Goal: Information Seeking & Learning: Learn about a topic

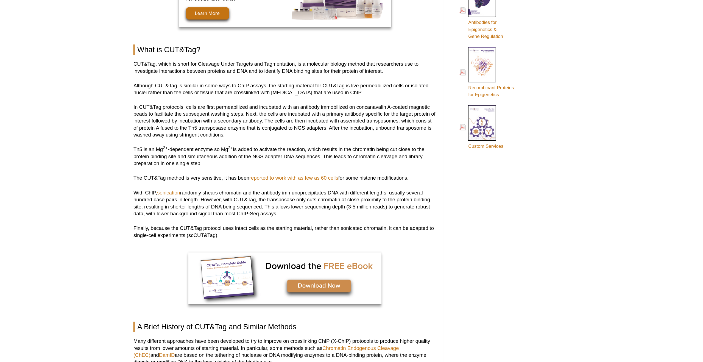
scroll to position [299, 0]
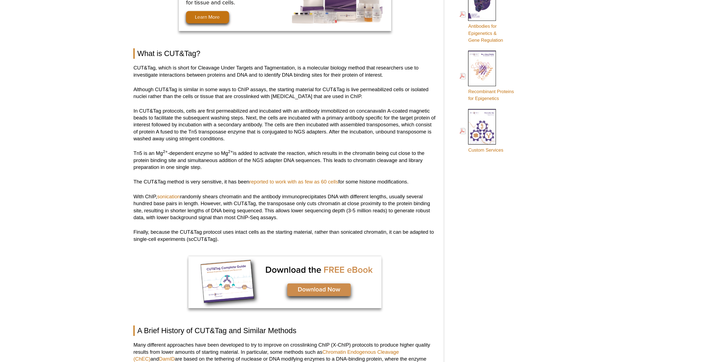
click at [291, 117] on p "Tn5 is an Mg 2+ -dependent enzyme so Mg 2+ is added to activate the reaction, w…" at bounding box center [321, 114] width 215 height 15
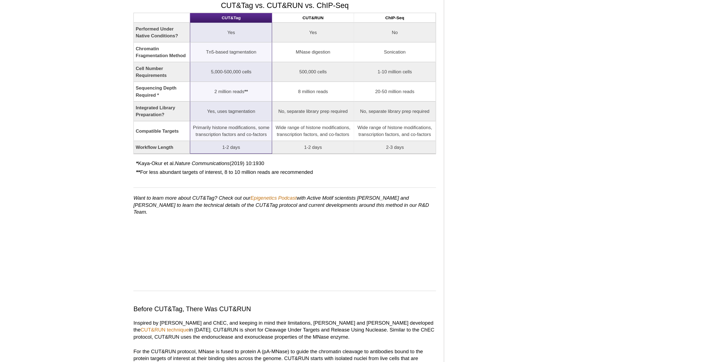
scroll to position [531, 0]
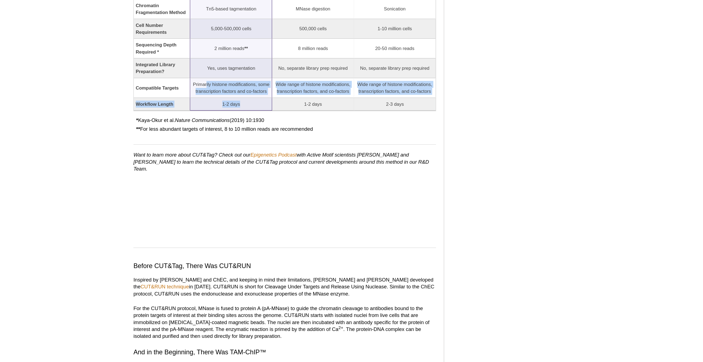
drag, startPoint x: 282, startPoint y: 170, endPoint x: 278, endPoint y: 158, distance: 12.7
click at [265, 154] on tbody "Performed Under Native Conditions? Yes Yes No Chromatin Fragmentation Method Tn…" at bounding box center [321, 133] width 215 height 93
click at [282, 158] on td "Primarily histone modifications, some transcription factors and co-factors" at bounding box center [283, 164] width 58 height 14
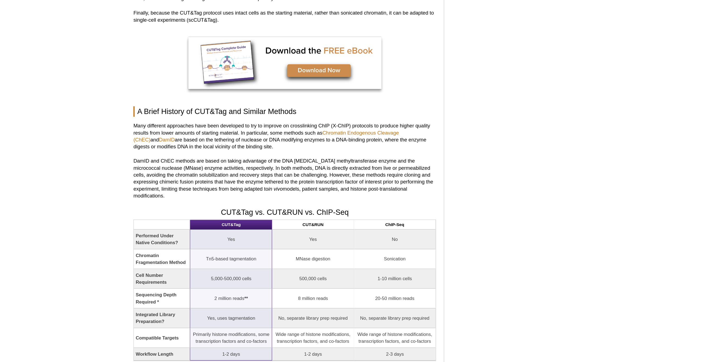
scroll to position [420, 0]
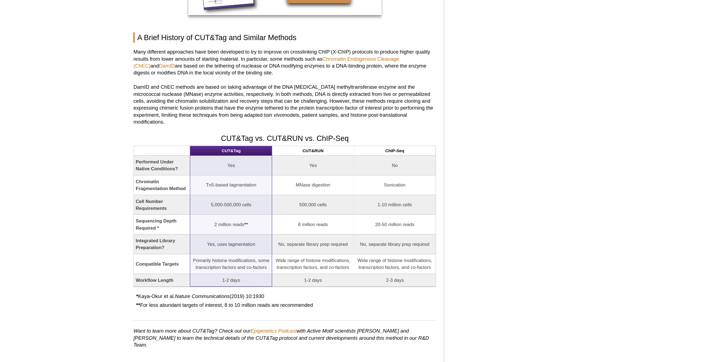
click at [285, 201] on td "Yes" at bounding box center [283, 206] width 58 height 14
drag, startPoint x: 266, startPoint y: 215, endPoint x: 308, endPoint y: 215, distance: 41.5
click at [308, 215] on td "Tn5-based tagmentation" at bounding box center [283, 220] width 58 height 14
drag, startPoint x: 302, startPoint y: 215, endPoint x: 269, endPoint y: 213, distance: 32.5
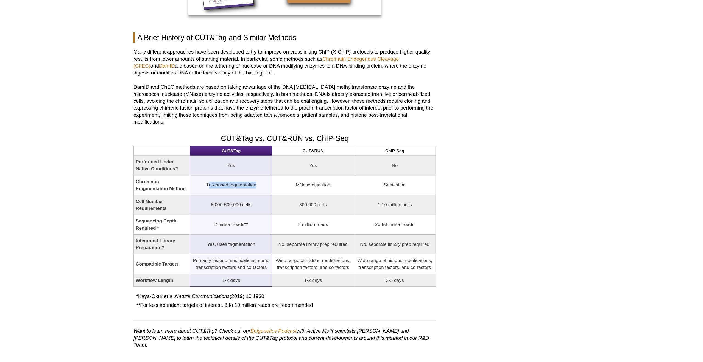
click at [300, 215] on td "Tn5-based tagmentation" at bounding box center [283, 220] width 58 height 14
drag, startPoint x: 264, startPoint y: 214, endPoint x: 301, endPoint y: 216, distance: 36.9
click at [301, 216] on td "Tn5-based tagmentation" at bounding box center [283, 220] width 58 height 14
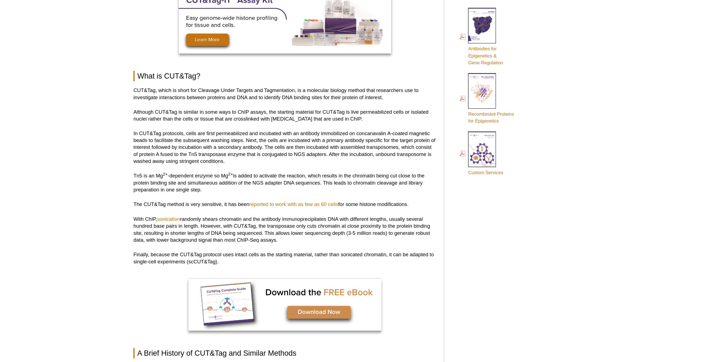
scroll to position [283, 0]
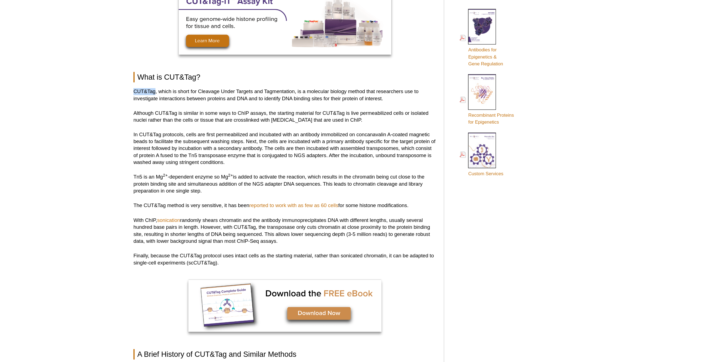
drag, startPoint x: 215, startPoint y: 65, endPoint x: 229, endPoint y: 65, distance: 14.6
click at [229, 65] on p "CUT&Tag, which is short for Cleavage Under Targets and Tagmentation, is a molec…" at bounding box center [321, 68] width 215 height 10
click at [234, 65] on p "CUT&Tag, which is short for Cleavage Under Targets and Tagmentation, is a molec…" at bounding box center [321, 68] width 215 height 10
drag, startPoint x: 231, startPoint y: 65, endPoint x: 264, endPoint y: 65, distance: 33.0
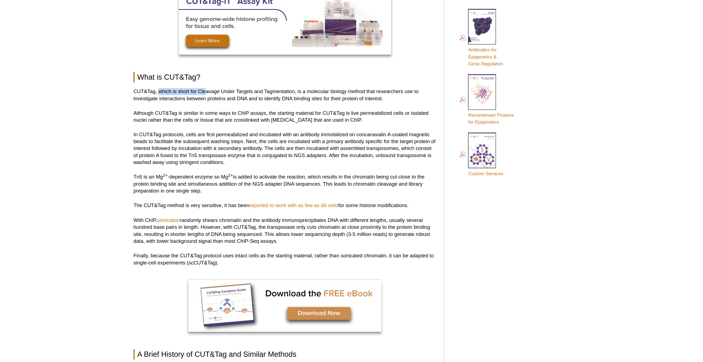
click at [264, 65] on p "CUT&Tag, which is short for Cleavage Under Targets and Tagmentation, is a molec…" at bounding box center [321, 68] width 215 height 10
